Goal: Check status: Check status

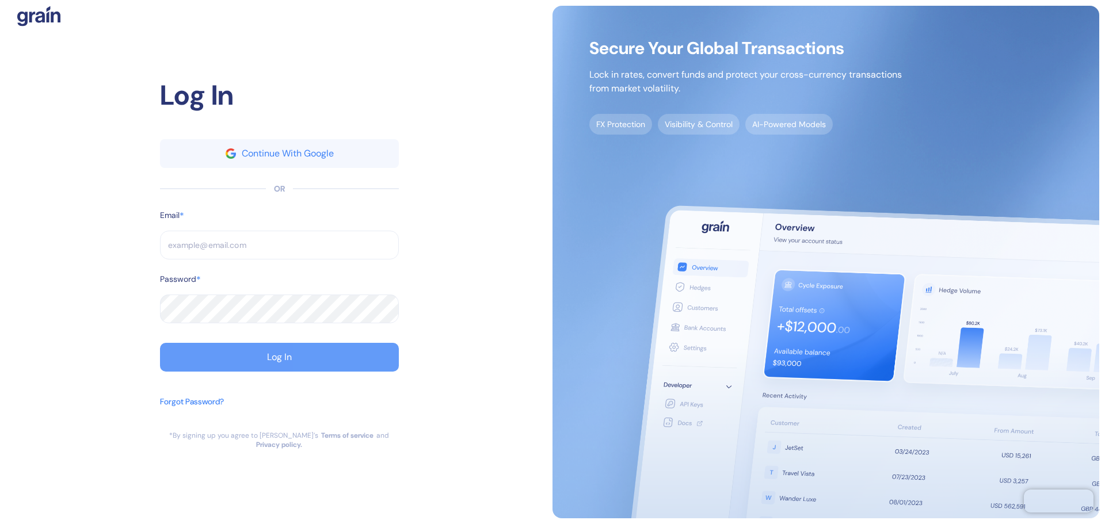
type input "[EMAIL_ADDRESS][DOMAIN_NAME]"
click at [240, 359] on button "Log In" at bounding box center [279, 357] width 239 height 29
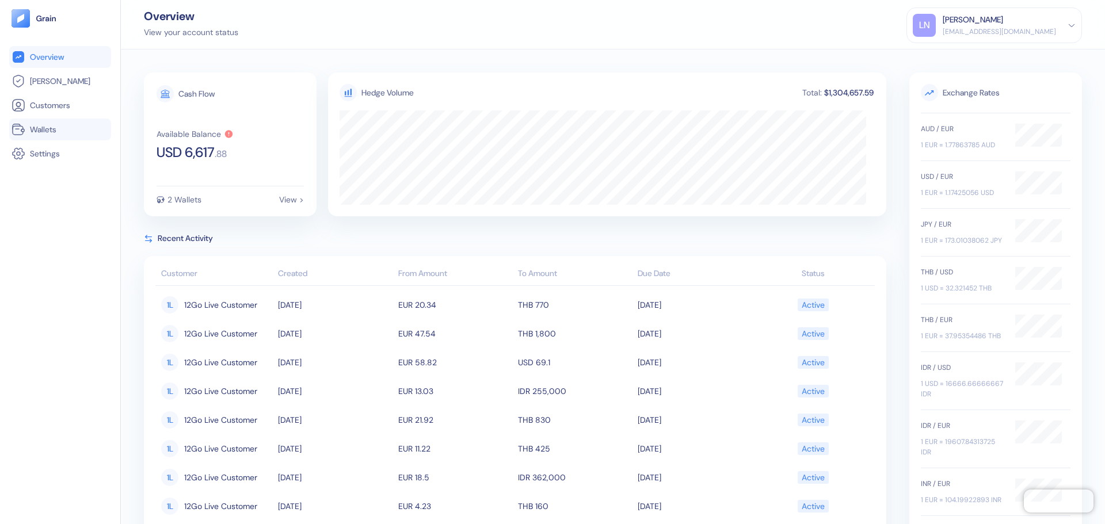
click at [46, 130] on span "Wallets" at bounding box center [43, 130] width 26 height 12
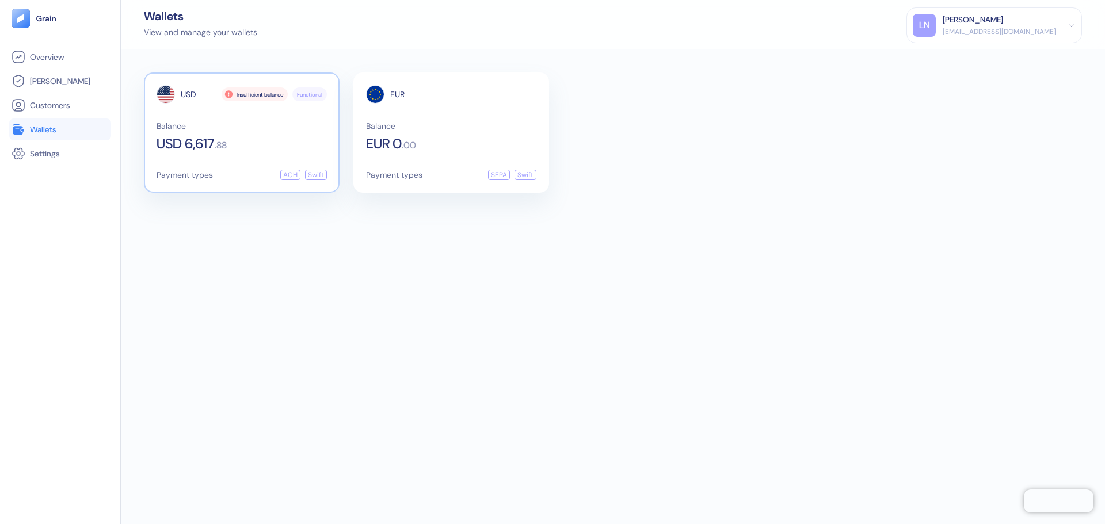
click at [212, 124] on span "Balance" at bounding box center [242, 126] width 170 height 8
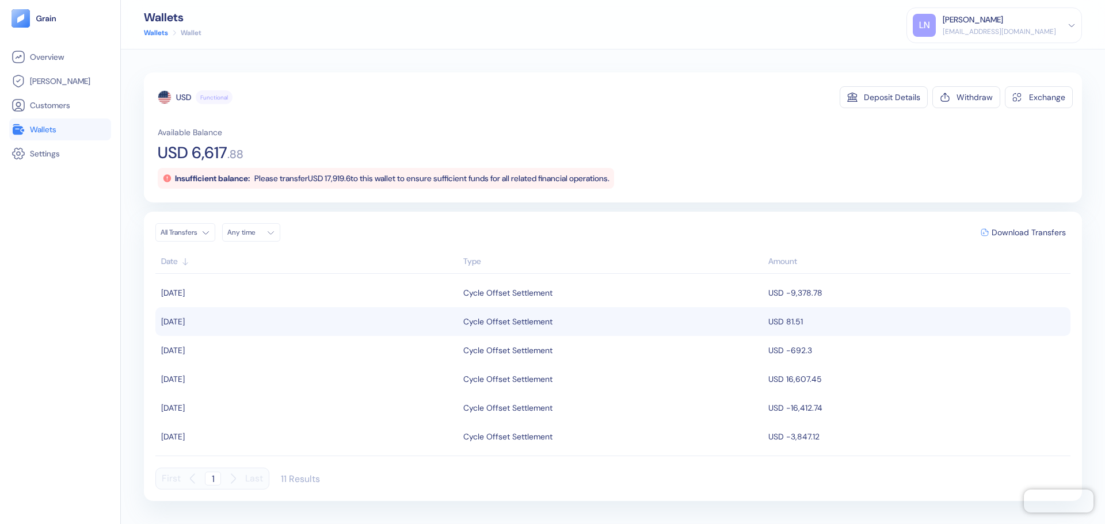
click at [491, 320] on div "Cycle Offset Settlement" at bounding box center [507, 322] width 89 height 20
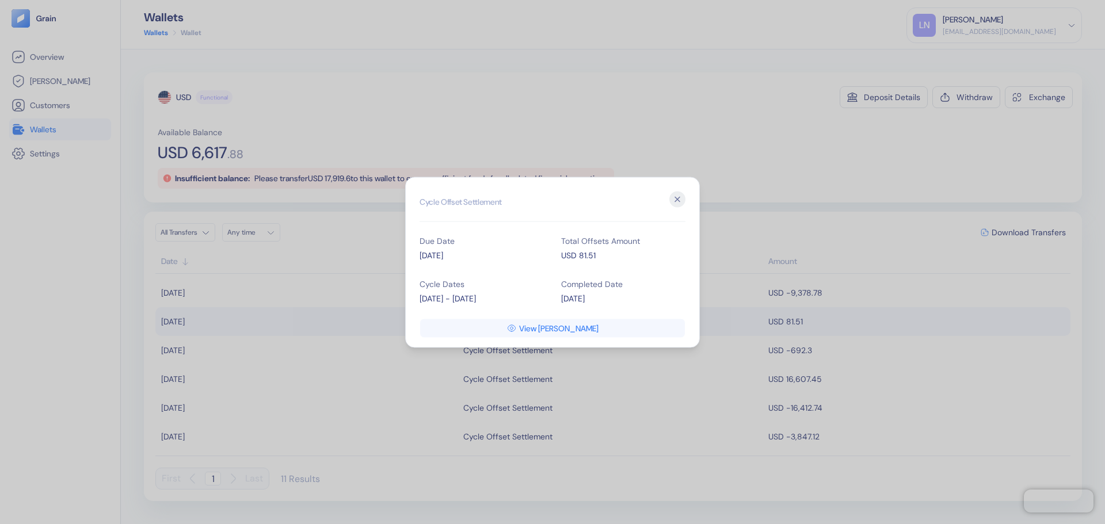
copy div "[DATE] - [DATE]"
drag, startPoint x: 506, startPoint y: 299, endPoint x: 234, endPoint y: 314, distance: 273.1
click at [413, 297] on div "Hidden title for resolving console warnings Cycle Offset Settlement Due Date [D…" at bounding box center [552, 262] width 295 height 171
click at [680, 194] on icon "button" at bounding box center [677, 199] width 16 height 16
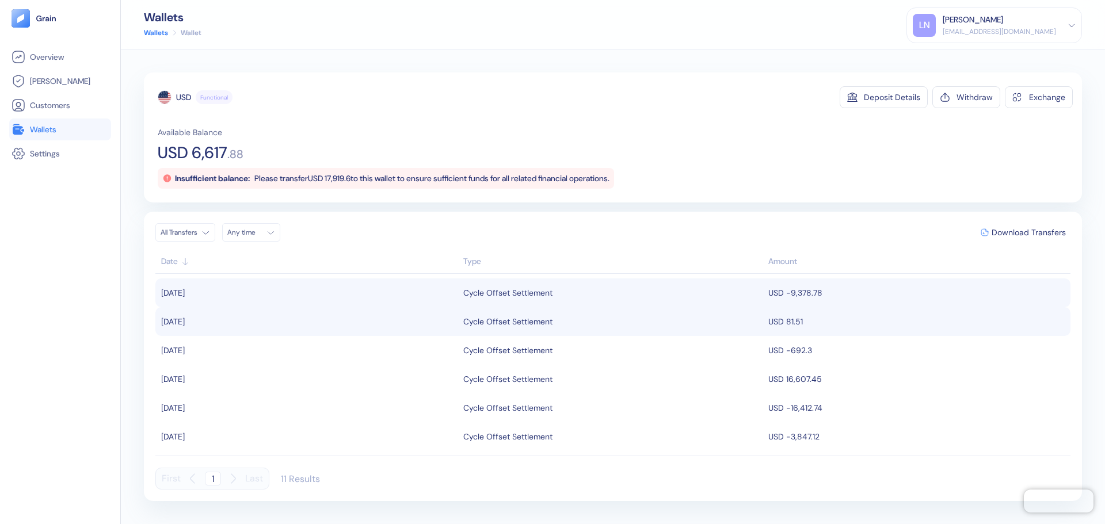
click at [506, 290] on div "Cycle Offset Settlement" at bounding box center [507, 293] width 89 height 20
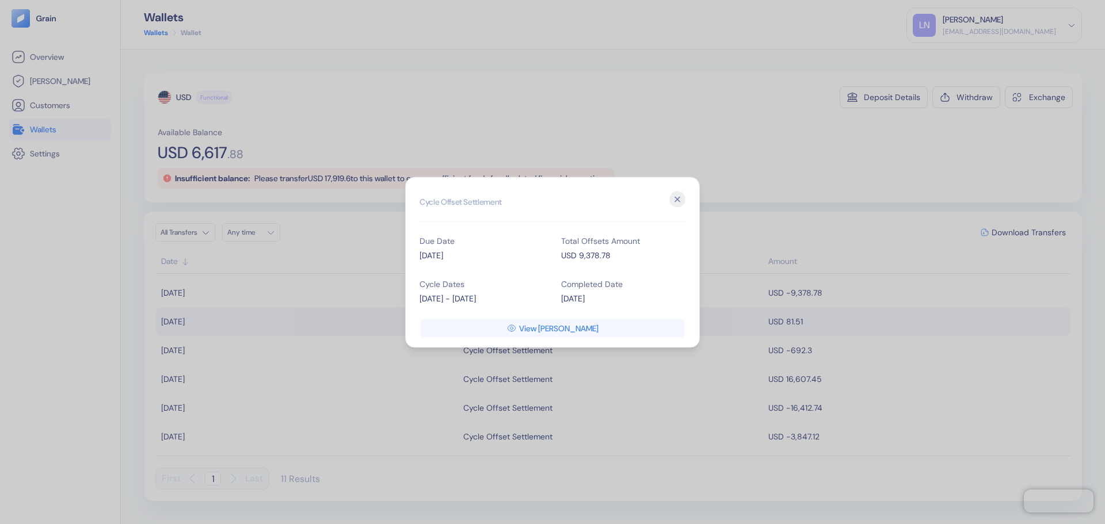
copy div "[DATE] - [DATE]"
drag, startPoint x: 419, startPoint y: 298, endPoint x: 535, endPoint y: 296, distance: 115.7
click at [536, 297] on div "Hidden title for resolving console warnings Cycle Offset Settlement Due Date [D…" at bounding box center [552, 262] width 295 height 171
